Goal: Answer question/provide support

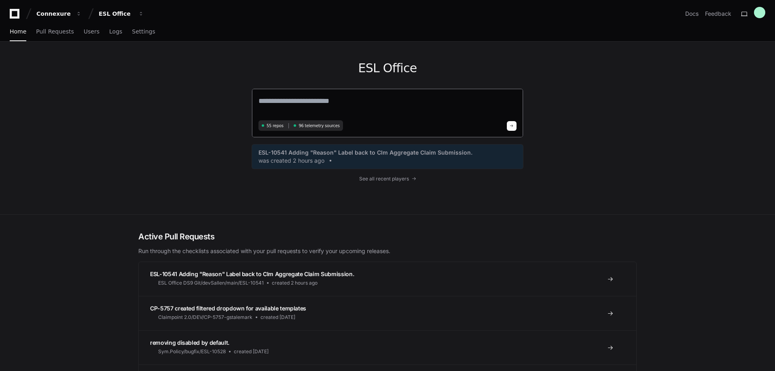
click at [277, 129] on div "55 repos 96 telemetry sources" at bounding box center [300, 125] width 84 height 11
click at [277, 127] on span "55 repos" at bounding box center [274, 126] width 17 height 6
click at [286, 99] on textarea at bounding box center [387, 106] width 258 height 23
type textarea "***"
type textarea "**********"
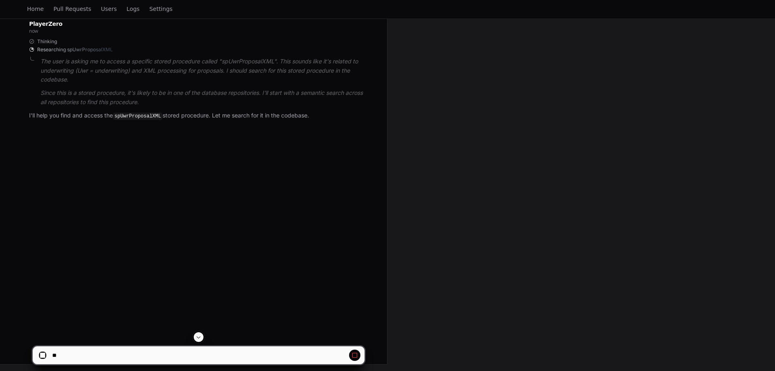
scroll to position [51, 0]
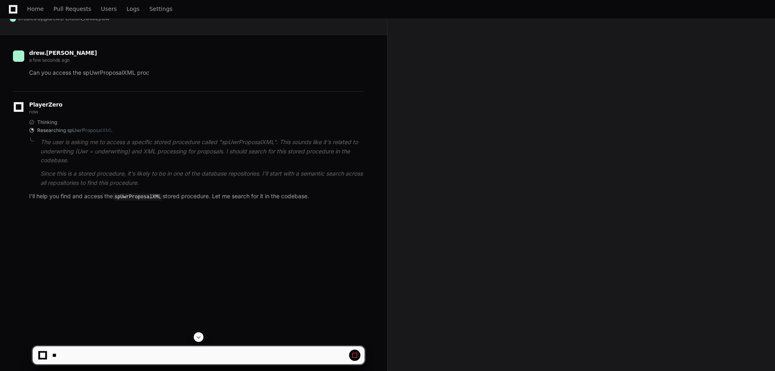
click at [141, 200] on code "spUwrProposalXML" at bounding box center [138, 197] width 50 height 7
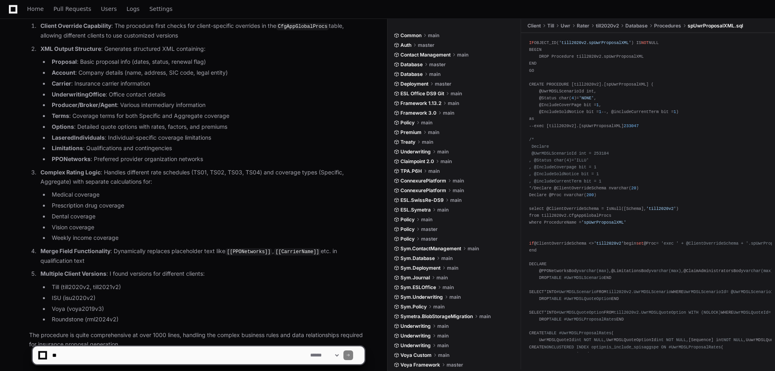
scroll to position [410, 0]
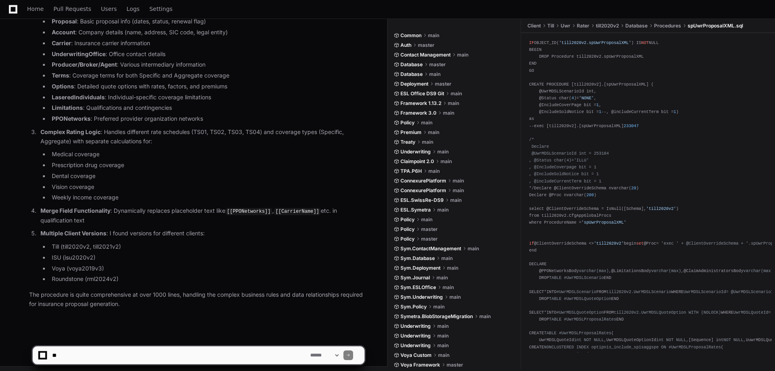
click at [130, 350] on textarea at bounding box center [180, 356] width 258 height 18
type textarea "**********"
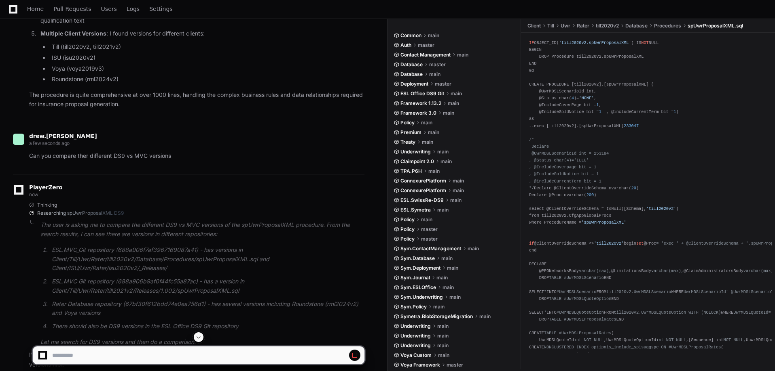
scroll to position [670, 0]
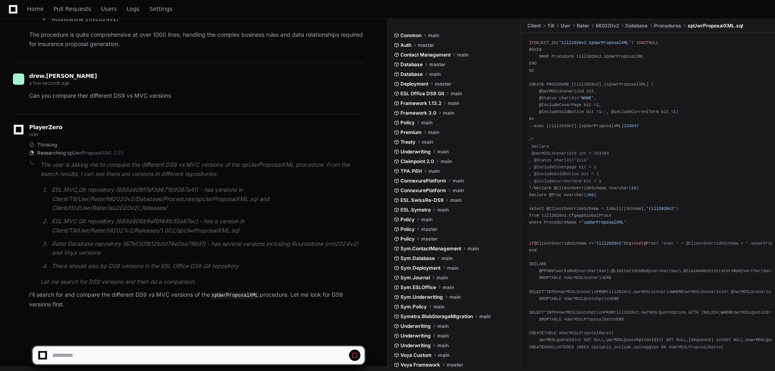
click at [428, 74] on span at bounding box center [425, 74] width 5 height 5
click at [415, 72] on span "Database" at bounding box center [411, 74] width 22 height 6
click at [416, 63] on span "Database" at bounding box center [411, 64] width 22 height 6
click at [424, 81] on span "Deployment" at bounding box center [414, 84] width 28 height 6
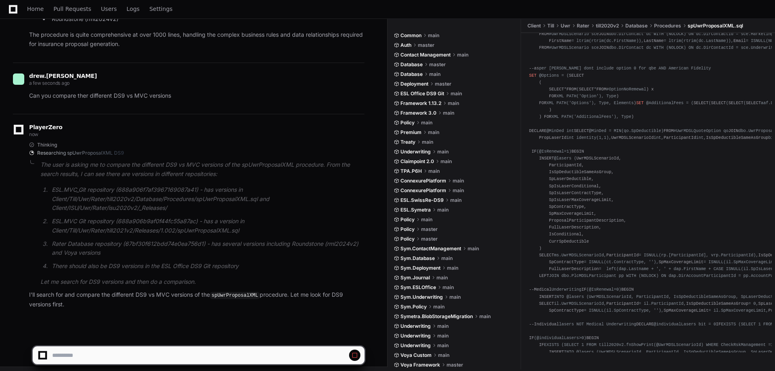
scroll to position [574, 0]
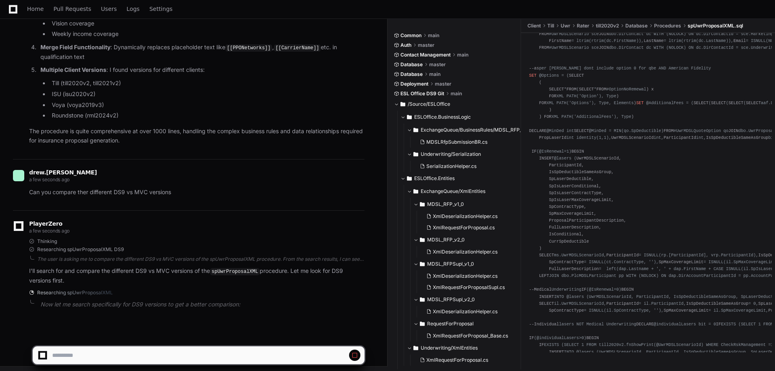
click at [405, 182] on button "ESLOffice.Entities" at bounding box center [460, 178] width 121 height 13
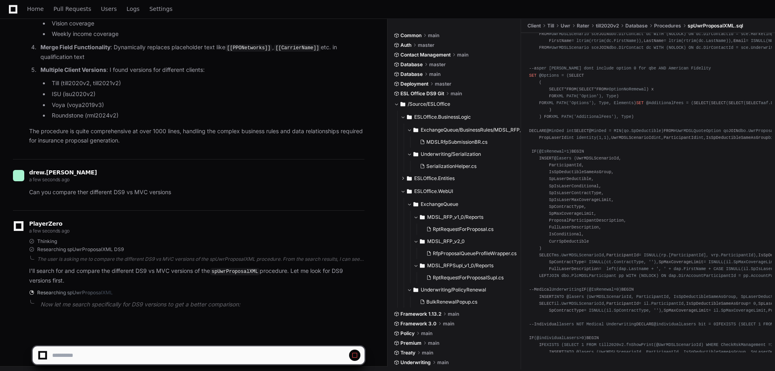
click at [404, 118] on span at bounding box center [402, 117] width 5 height 5
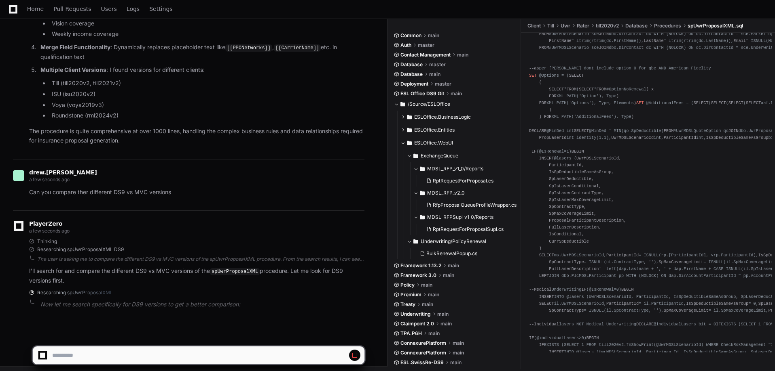
click at [402, 145] on button "ESLOffice.WebUI" at bounding box center [460, 143] width 121 height 13
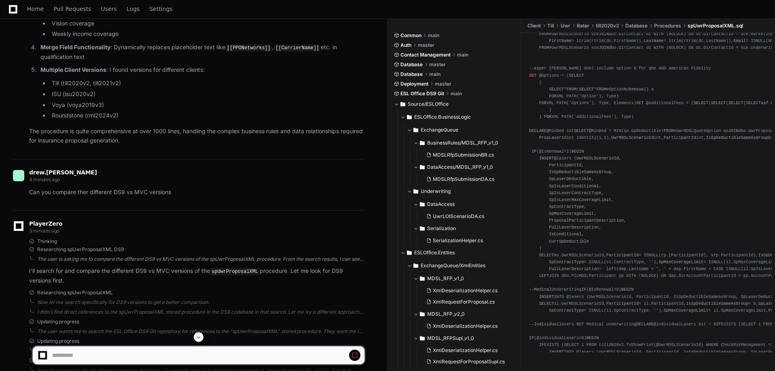
click at [230, 256] on div "The user is asking me to compare the different DS9 vs MVC versions of the spUwr…" at bounding box center [200, 259] width 327 height 6
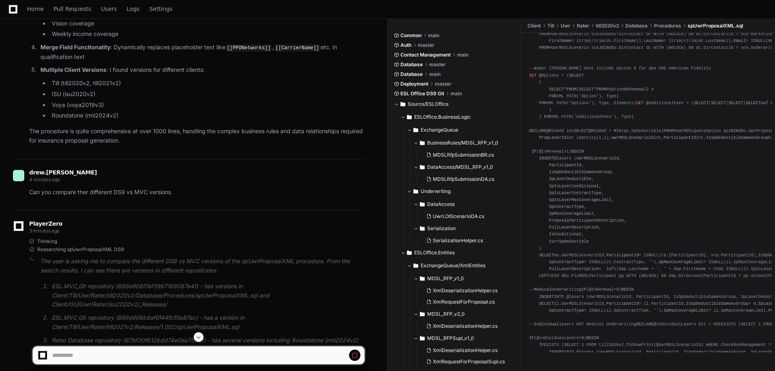
scroll to position [735, 0]
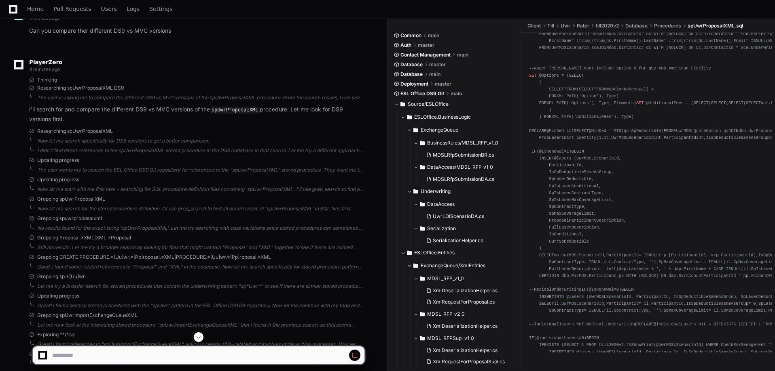
click at [44, 215] on span "Grepping spuwrproposalxml" at bounding box center [69, 218] width 65 height 6
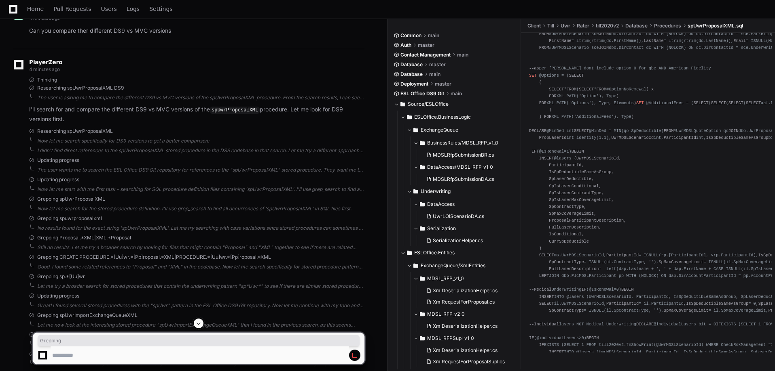
click at [44, 215] on span "Grepping spuwrproposalxml" at bounding box center [69, 218] width 65 height 6
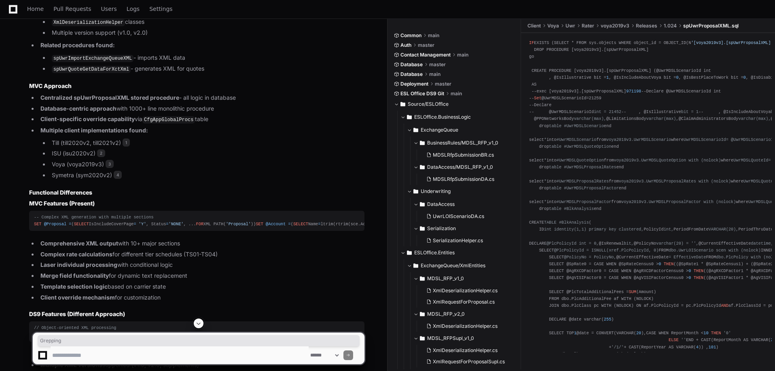
scroll to position [1625, 0]
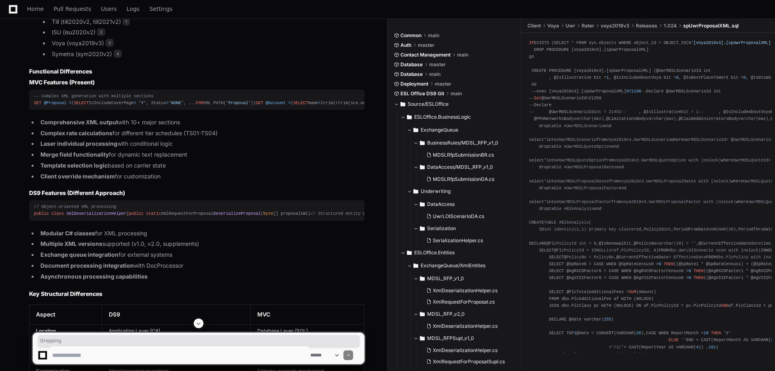
click at [403, 252] on span at bounding box center [402, 253] width 5 height 5
click at [403, 116] on span at bounding box center [402, 117] width 5 height 5
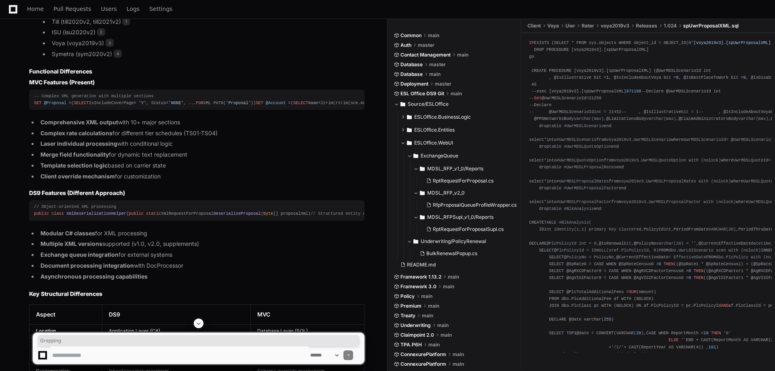
click at [405, 144] on span at bounding box center [402, 143] width 5 height 5
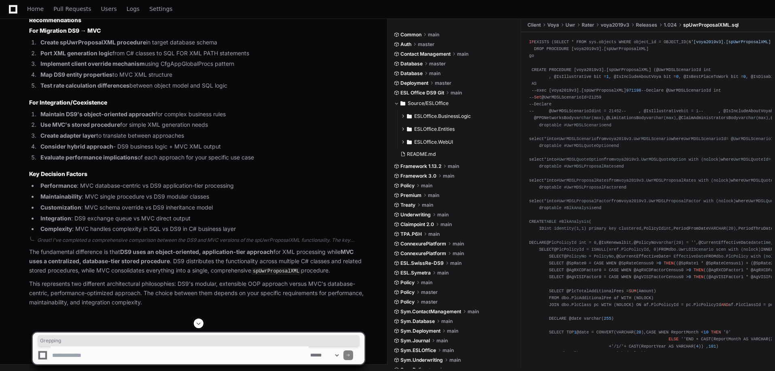
scroll to position [2212, 0]
click at [395, 102] on span at bounding box center [396, 103] width 5 height 5
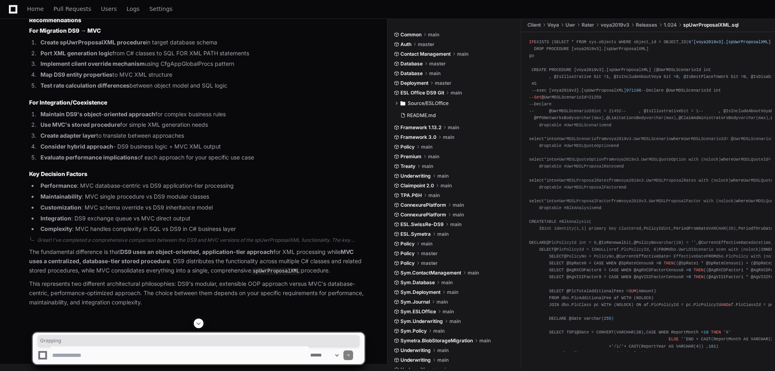
click at [395, 102] on span at bounding box center [396, 103] width 5 height 5
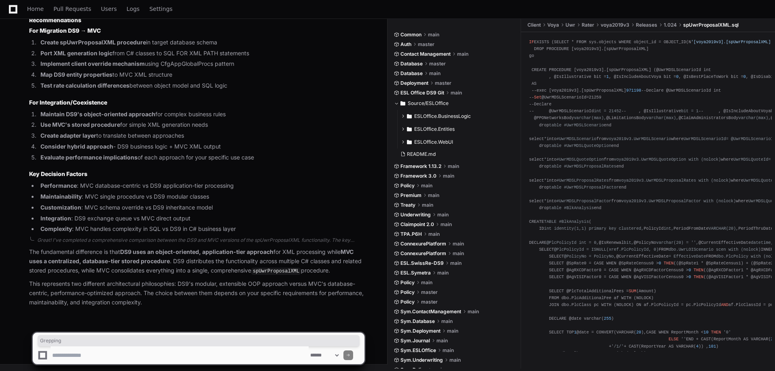
scroll to position [2293, 0]
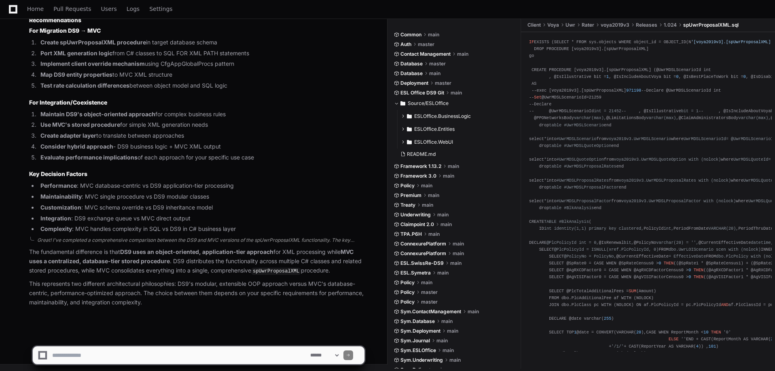
click at [230, 240] on div "Great! I've completed a comprehensive comparison between the DS9 and MVC versio…" at bounding box center [200, 240] width 327 height 6
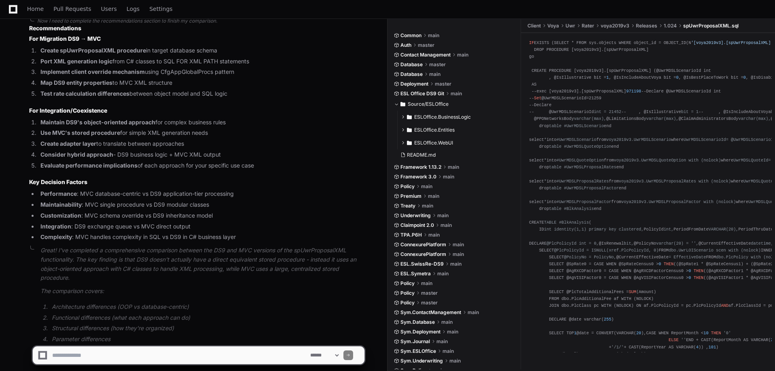
scroll to position [2432, 0]
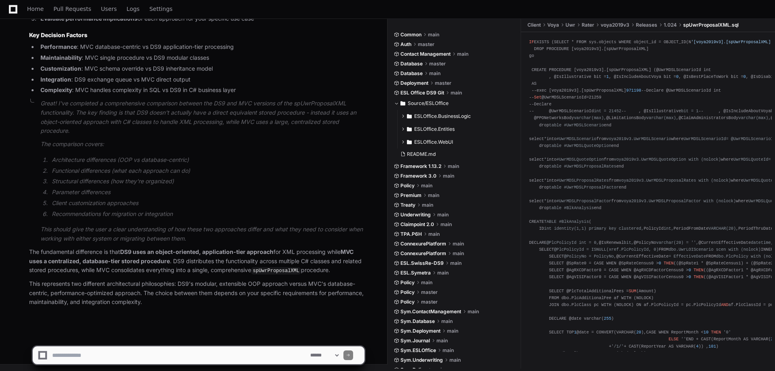
click at [283, 273] on code "spUwrProposalXML" at bounding box center [276, 271] width 50 height 7
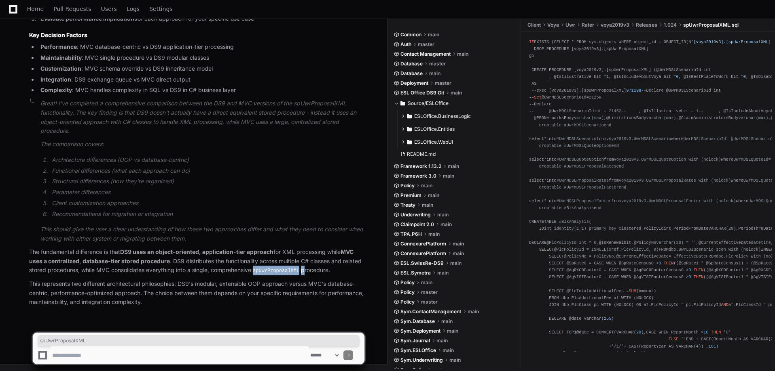
click at [283, 272] on code "spUwrProposalXML" at bounding box center [276, 271] width 50 height 7
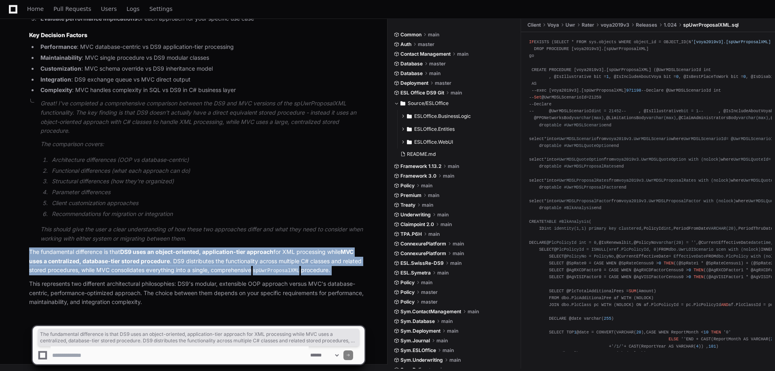
click at [283, 272] on code "spUwrProposalXML" at bounding box center [276, 271] width 50 height 7
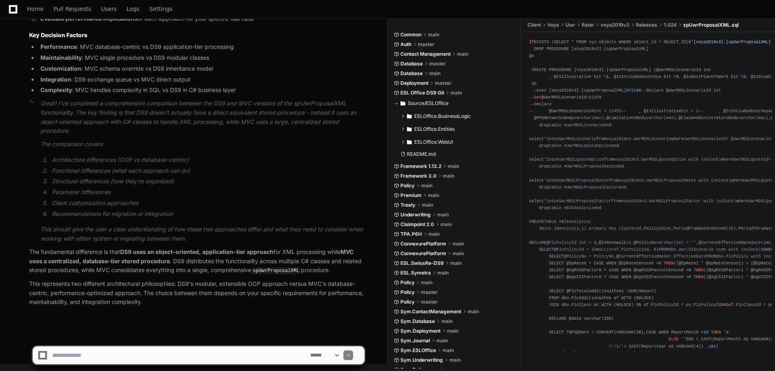
click at [276, 280] on p "This represents two different architectural philosophies: DS9's modular, extens…" at bounding box center [196, 293] width 335 height 27
click at [288, 272] on code "spUwrProposalXML" at bounding box center [276, 271] width 50 height 7
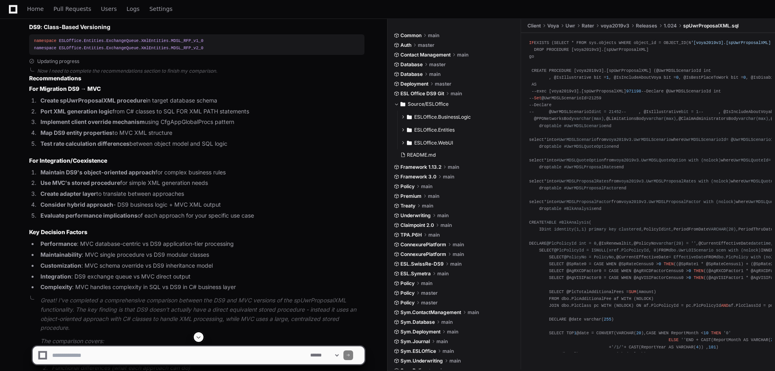
click at [288, 210] on article "Recommendations For Migration DS9 → MVC Create spUwrProposalXML procedure in ta…" at bounding box center [196, 183] width 335 height 218
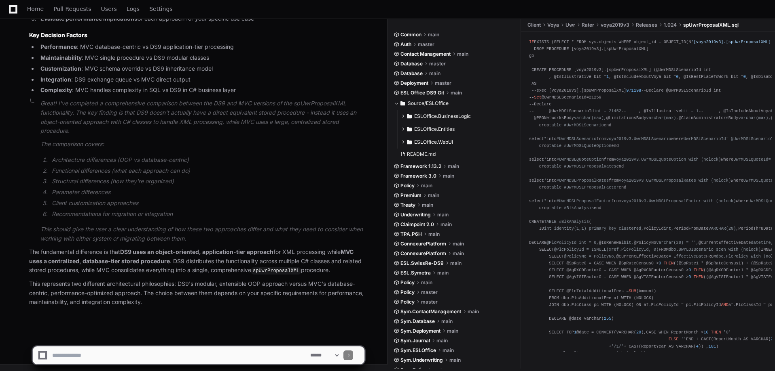
click at [158, 284] on p "This represents two different architectural philosophies: DS9's modular, extens…" at bounding box center [196, 293] width 335 height 27
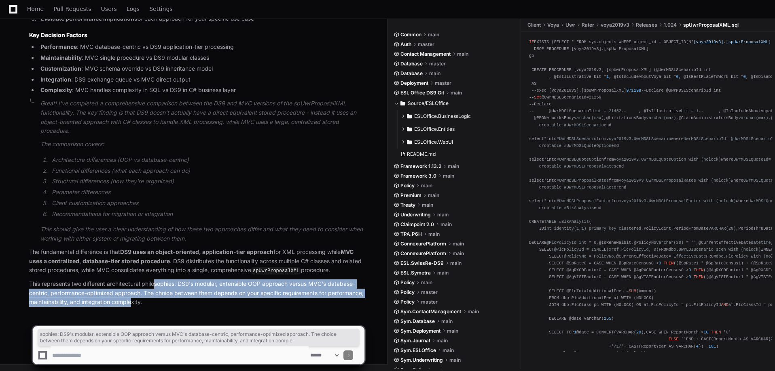
drag, startPoint x: 169, startPoint y: 306, endPoint x: 154, endPoint y: 282, distance: 28.4
click at [154, 282] on p "This represents two different architectural philosophies: DS9's modular, extens…" at bounding box center [196, 293] width 335 height 27
click at [170, 292] on p "This represents two different architectural philosophies: DS9's modular, extens…" at bounding box center [196, 293] width 335 height 27
drag, startPoint x: 182, startPoint y: 300, endPoint x: 179, endPoint y: 286, distance: 14.8
click at [179, 286] on p "This represents two different architectural philosophies: DS9's modular, extens…" at bounding box center [196, 293] width 335 height 27
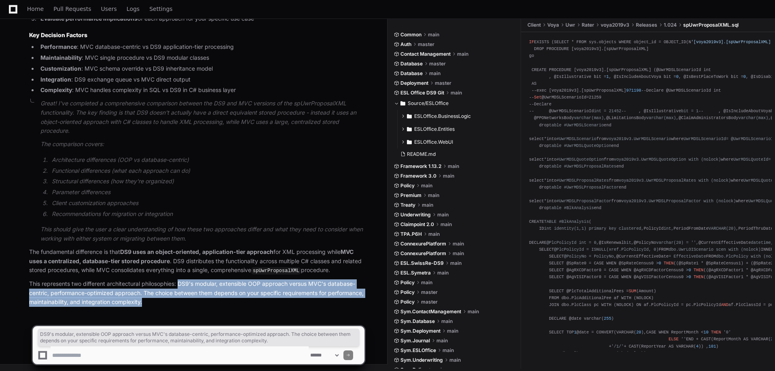
click at [173, 251] on strong "DS9 uses an object-oriented, application-tier approach" at bounding box center [196, 252] width 153 height 7
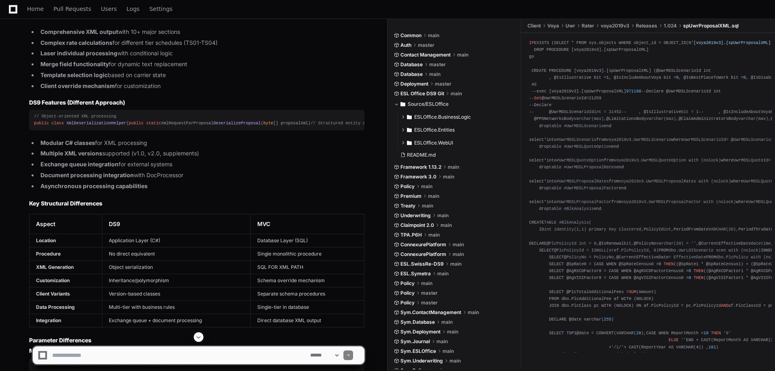
scroll to position [1432, 0]
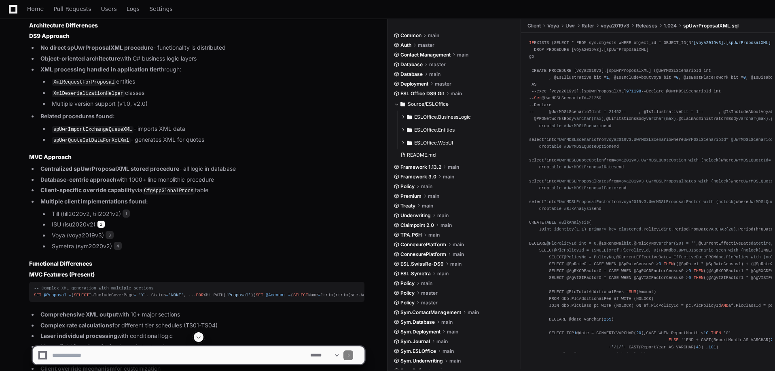
click at [100, 221] on span "2" at bounding box center [101, 225] width 8 height 8
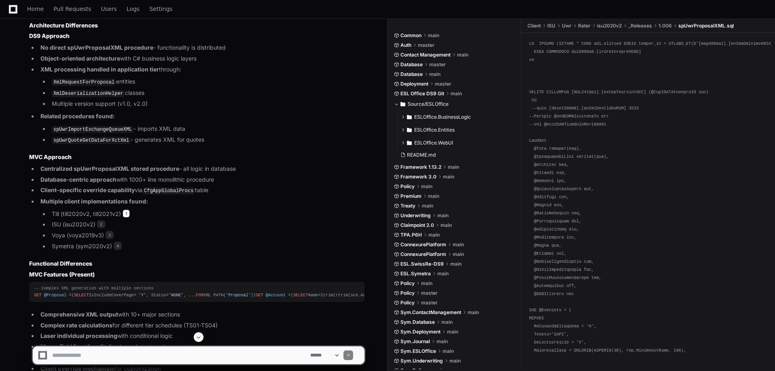
click at [127, 210] on span "1" at bounding box center [125, 214] width 7 height 8
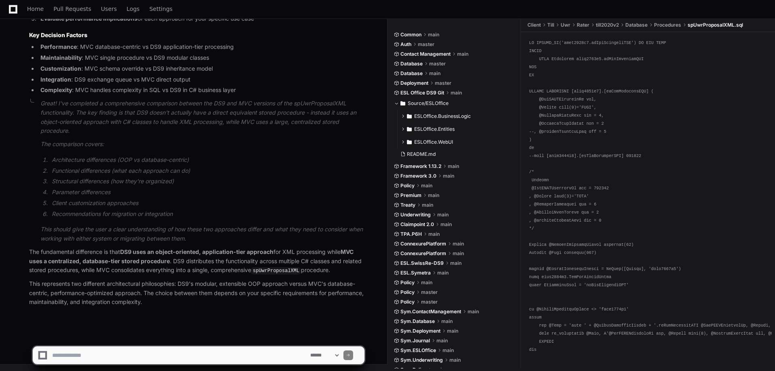
scroll to position [2432, 0]
click at [307, 304] on p "This represents two different architectural philosophies: DS9's modular, extens…" at bounding box center [196, 293] width 335 height 27
click at [269, 265] on p "The fundamental difference is that DS9 uses an object-oriented, application-tie…" at bounding box center [196, 262] width 335 height 28
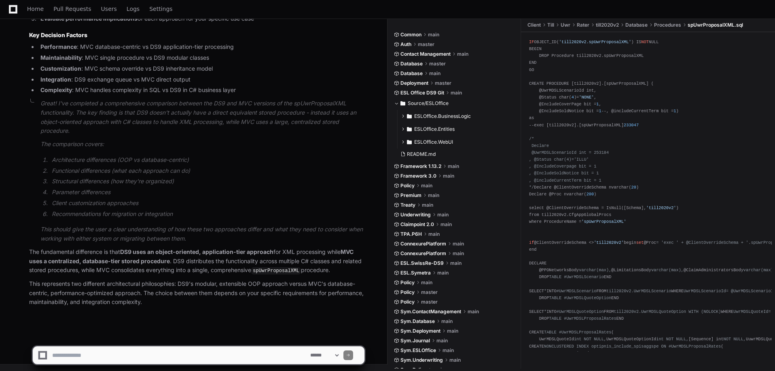
click at [272, 272] on code "spUwrProposalXML" at bounding box center [276, 271] width 50 height 7
click at [314, 302] on p "This represents two different architectural philosophies: DS9's modular, extens…" at bounding box center [196, 293] width 335 height 27
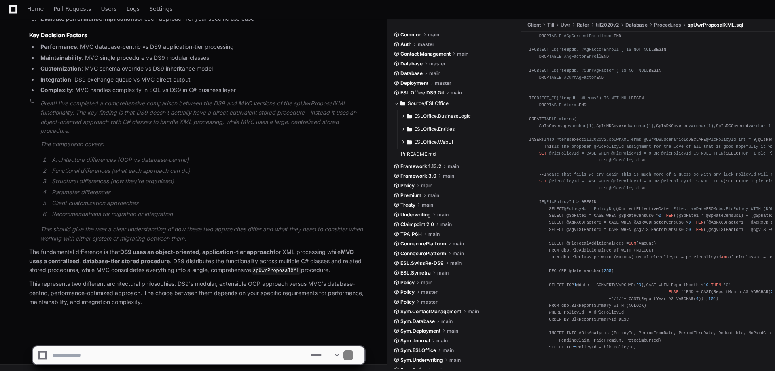
scroll to position [0, 0]
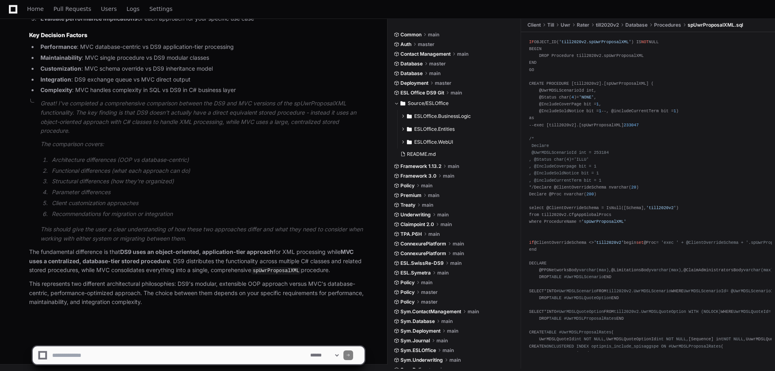
drag, startPoint x: 612, startPoint y: 315, endPoint x: 599, endPoint y: 139, distance: 175.9
click at [300, 195] on li "Parameter differences" at bounding box center [206, 192] width 315 height 9
click at [328, 299] on p "This represents two different architectural philosophies: DS9's modular, extens…" at bounding box center [196, 293] width 335 height 27
click at [217, 15] on div "Home Pull Requests Users Logs Settings" at bounding box center [387, 9] width 755 height 19
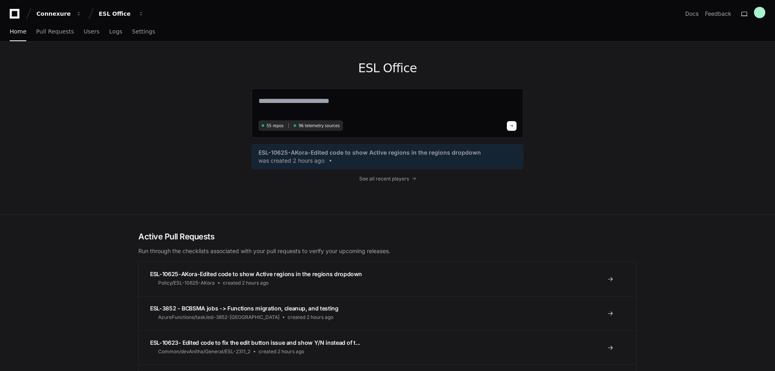
drag, startPoint x: 62, startPoint y: 268, endPoint x: 139, endPoint y: 247, distance: 80.1
drag, startPoint x: 138, startPoint y: 264, endPoint x: 226, endPoint y: 186, distance: 117.1
click at [180, 109] on div "ESL Office 55 repos 96 telemetry sources ESL-10625-AKora-Edited code to show Ac…" at bounding box center [387, 128] width 517 height 173
click at [220, 181] on div "ESL Office 55 repos 96 telemetry sources ESL-10625-AKora-Edited code to show Ac…" at bounding box center [387, 128] width 517 height 173
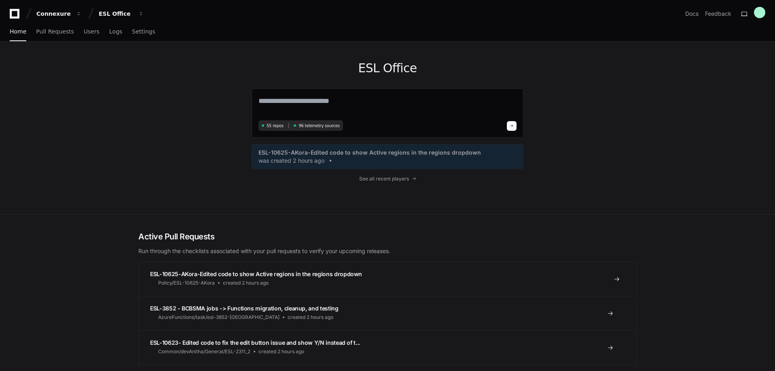
drag, startPoint x: 138, startPoint y: 317, endPoint x: 139, endPoint y: 264, distance: 52.6
click at [295, 106] on textarea at bounding box center [387, 106] width 258 height 23
click at [328, 99] on textarea at bounding box center [387, 106] width 258 height 23
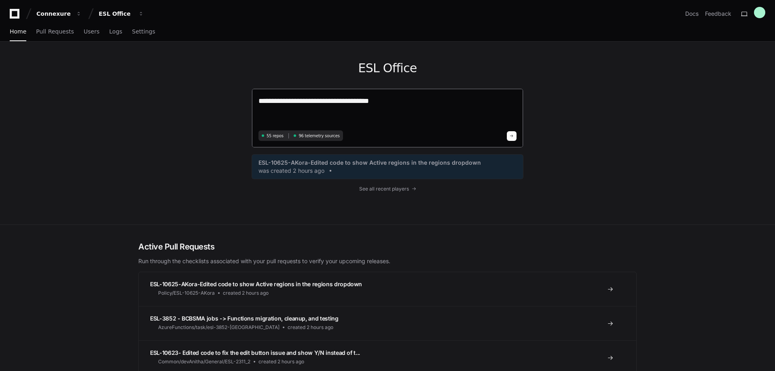
paste textarea "**********"
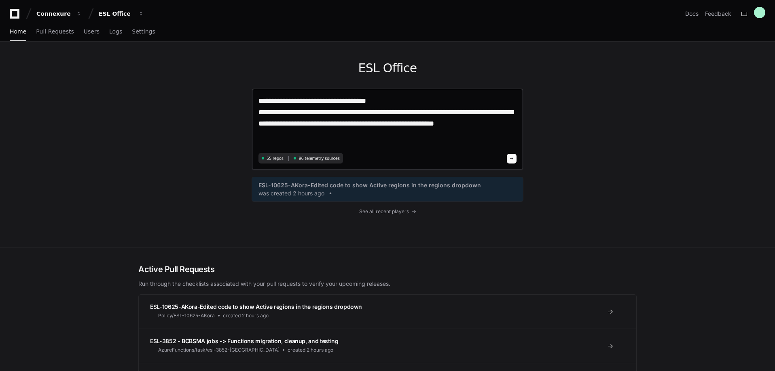
scroll to position [0, 0]
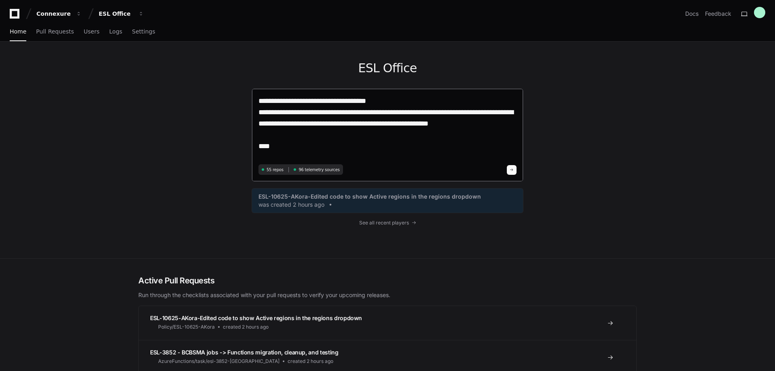
click at [358, 154] on textarea "**********" at bounding box center [387, 128] width 258 height 67
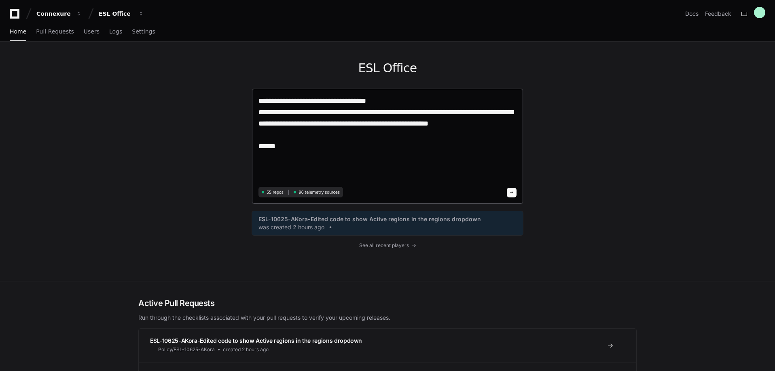
paste textarea "**********"
type textarea "**********"
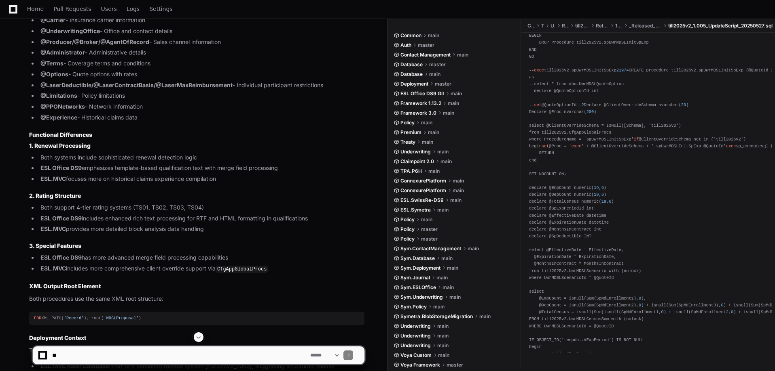
scroll to position [1366, 0]
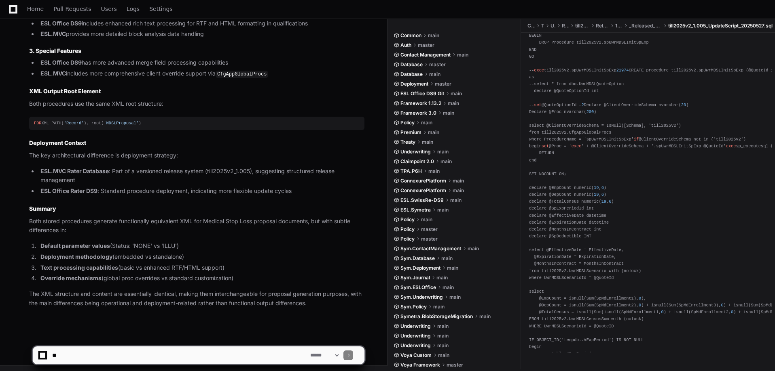
click at [160, 351] on textarea at bounding box center [180, 356] width 258 height 18
type textarea "**********"
click at [43, 355] on div at bounding box center [42, 355] width 5 height 5
click at [358, 358] on button at bounding box center [354, 355] width 11 height 11
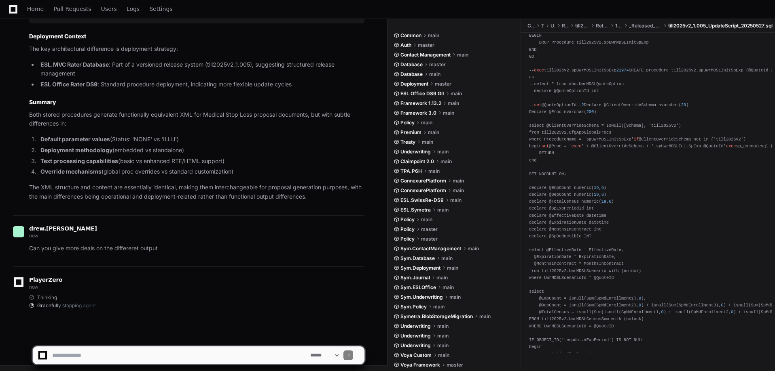
click at [96, 351] on textarea at bounding box center [180, 356] width 258 height 18
click at [95, 358] on textarea at bounding box center [180, 356] width 258 height 18
click at [99, 358] on textarea at bounding box center [180, 356] width 258 height 18
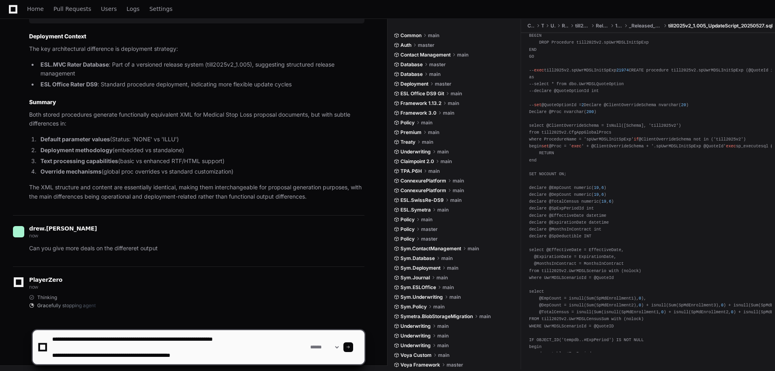
click at [269, 354] on textarea at bounding box center [180, 348] width 258 height 34
type textarea "**********"
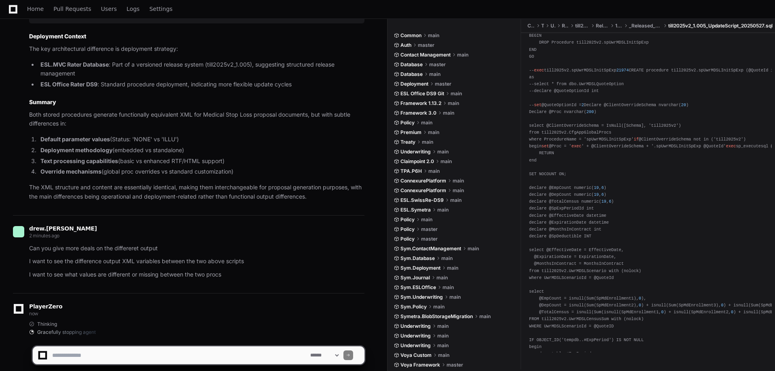
scroll to position [1500, 0]
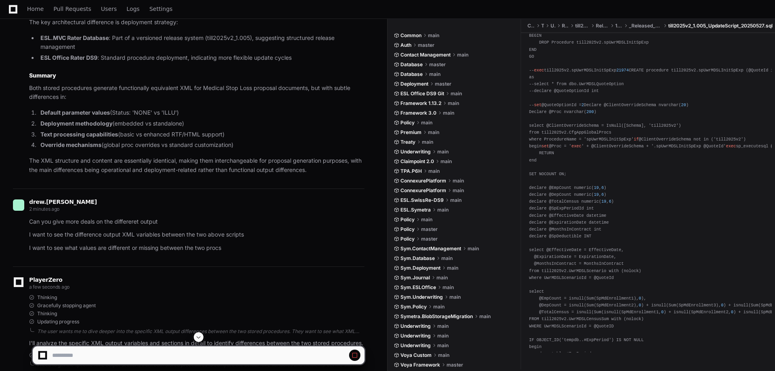
click at [230, 292] on div "PlayerZero a few seconds ago Thinking Gracefully stopping agent Thinking Updati…" at bounding box center [188, 313] width 351 height 71
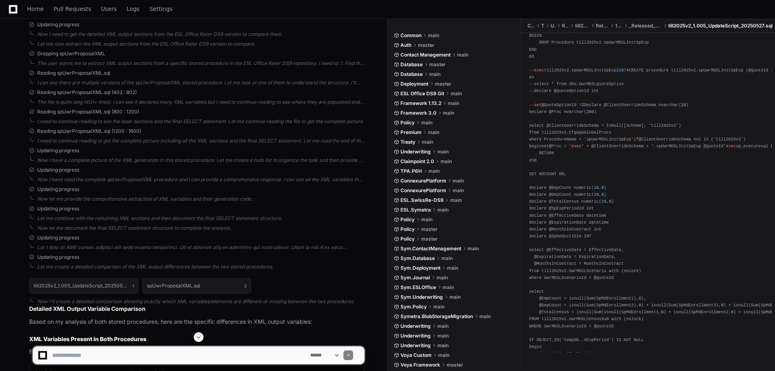
scroll to position [2164, 0]
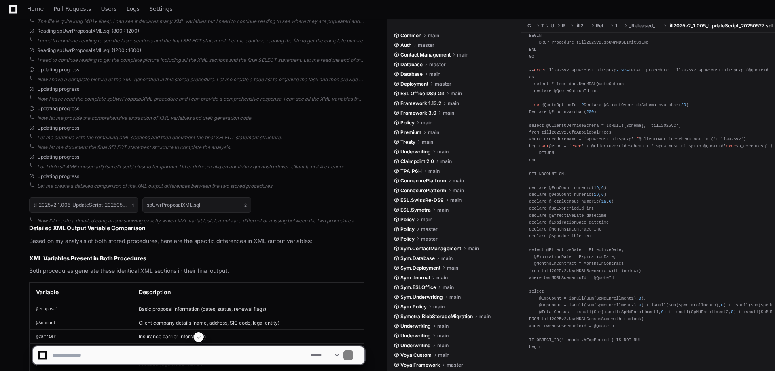
click at [193, 338] on div at bounding box center [198, 338] width 332 height 10
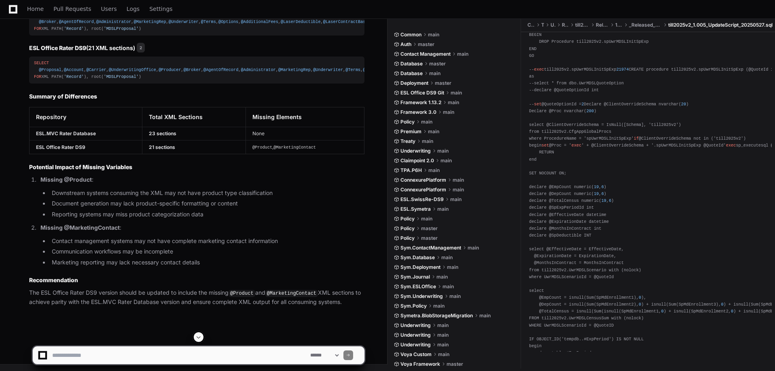
scroll to position [3060, 0]
